Goal: Information Seeking & Learning: Find specific fact

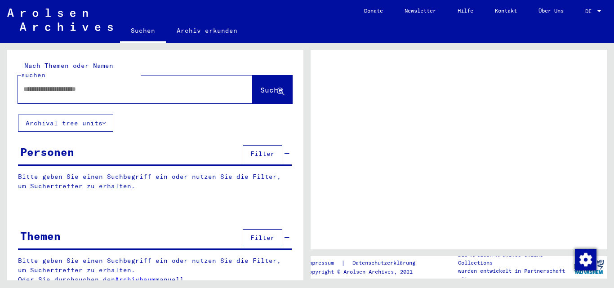
click at [144, 172] on p "Bitte geben Sie einen Suchbegriff ein oder nutzen Sie die Filter, um Suchertref…" at bounding box center [155, 181] width 274 height 19
click at [55, 147] on div "Personen" at bounding box center [47, 152] width 54 height 16
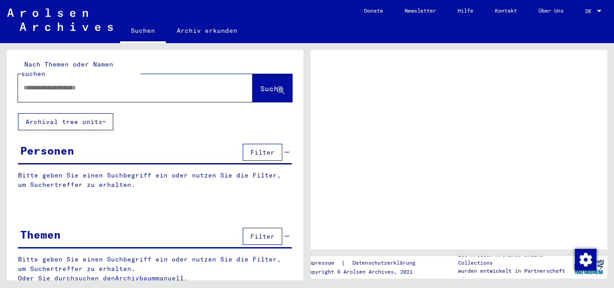
click at [97, 171] on p "Bitte geben Sie einen Suchbegriff ein oder nutzen Sie die Filter, um Suchertref…" at bounding box center [155, 180] width 274 height 19
click at [63, 143] on div "Personen" at bounding box center [47, 150] width 54 height 16
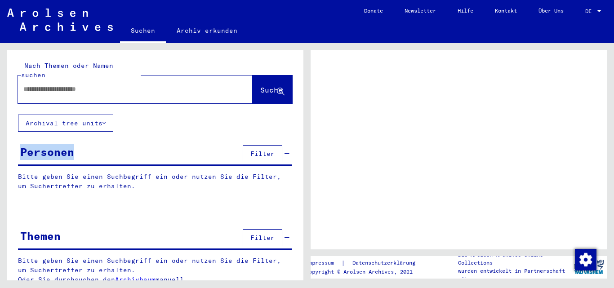
click at [110, 143] on div "Personen Filter" at bounding box center [155, 154] width 274 height 23
click at [287, 16] on mat-toolbar "Suchen Archiv erkunden navbar.searchExplore1 navbar.searchExplore2 Donate Newsl…" at bounding box center [307, 21] width 614 height 43
click at [55, 144] on div "Personen" at bounding box center [47, 152] width 54 height 16
click at [82, 144] on div "Personen Filter" at bounding box center [155, 154] width 274 height 23
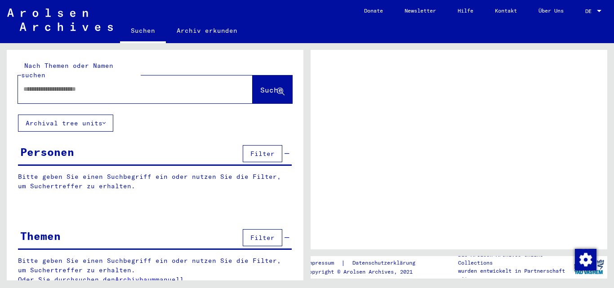
click at [95, 84] on input "text" at bounding box center [127, 88] width 208 height 9
type input "*"
type input "**********"
click at [260, 85] on span "Suche" at bounding box center [271, 89] width 22 height 9
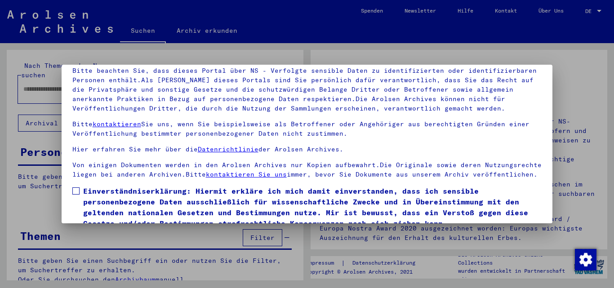
scroll to position [74, 0]
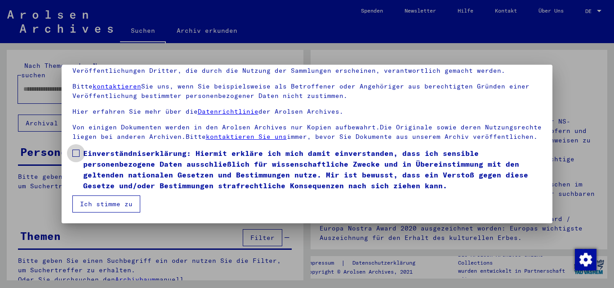
click at [77, 155] on span at bounding box center [75, 153] width 7 height 7
click at [99, 207] on button "Ich stimme zu" at bounding box center [106, 203] width 68 height 17
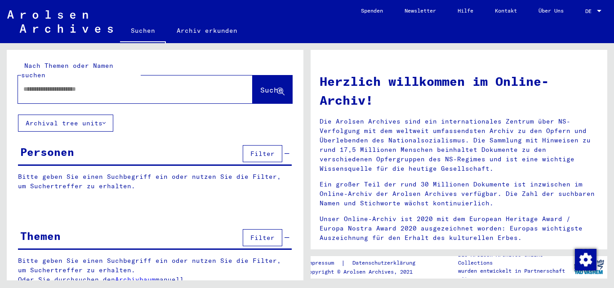
click at [44, 145] on div "Personen" at bounding box center [47, 152] width 54 height 16
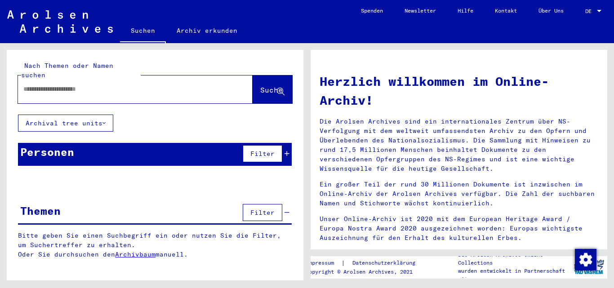
click at [93, 143] on div "Personen Filter" at bounding box center [155, 154] width 274 height 23
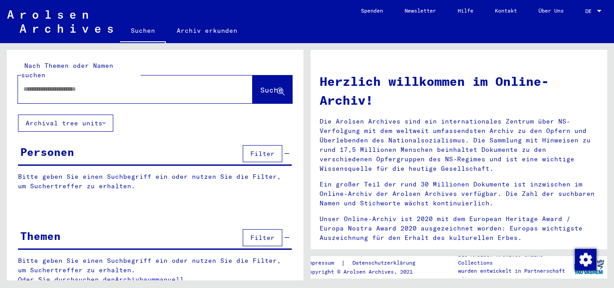
click at [87, 84] on input "text" at bounding box center [124, 88] width 202 height 9
type input "**********"
click at [269, 86] on button "Suche" at bounding box center [272, 89] width 40 height 28
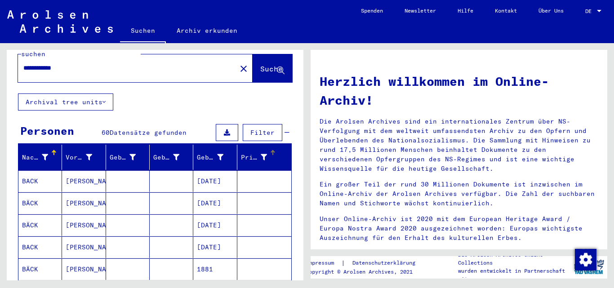
scroll to position [12, 0]
